Goal: Transaction & Acquisition: Obtain resource

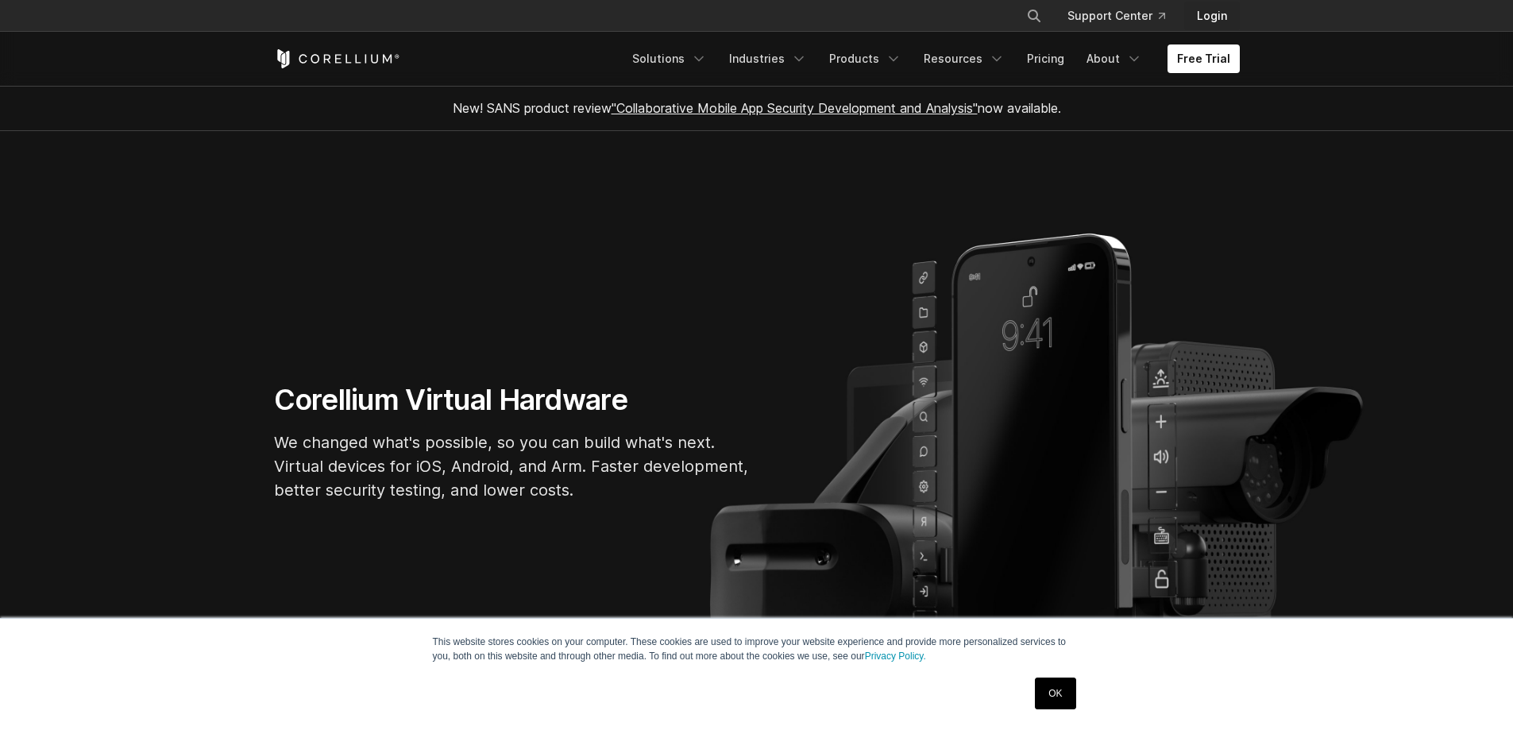
click at [1215, 12] on link "Login" at bounding box center [1212, 16] width 56 height 29
click at [834, 53] on link "Products" at bounding box center [865, 58] width 91 height 29
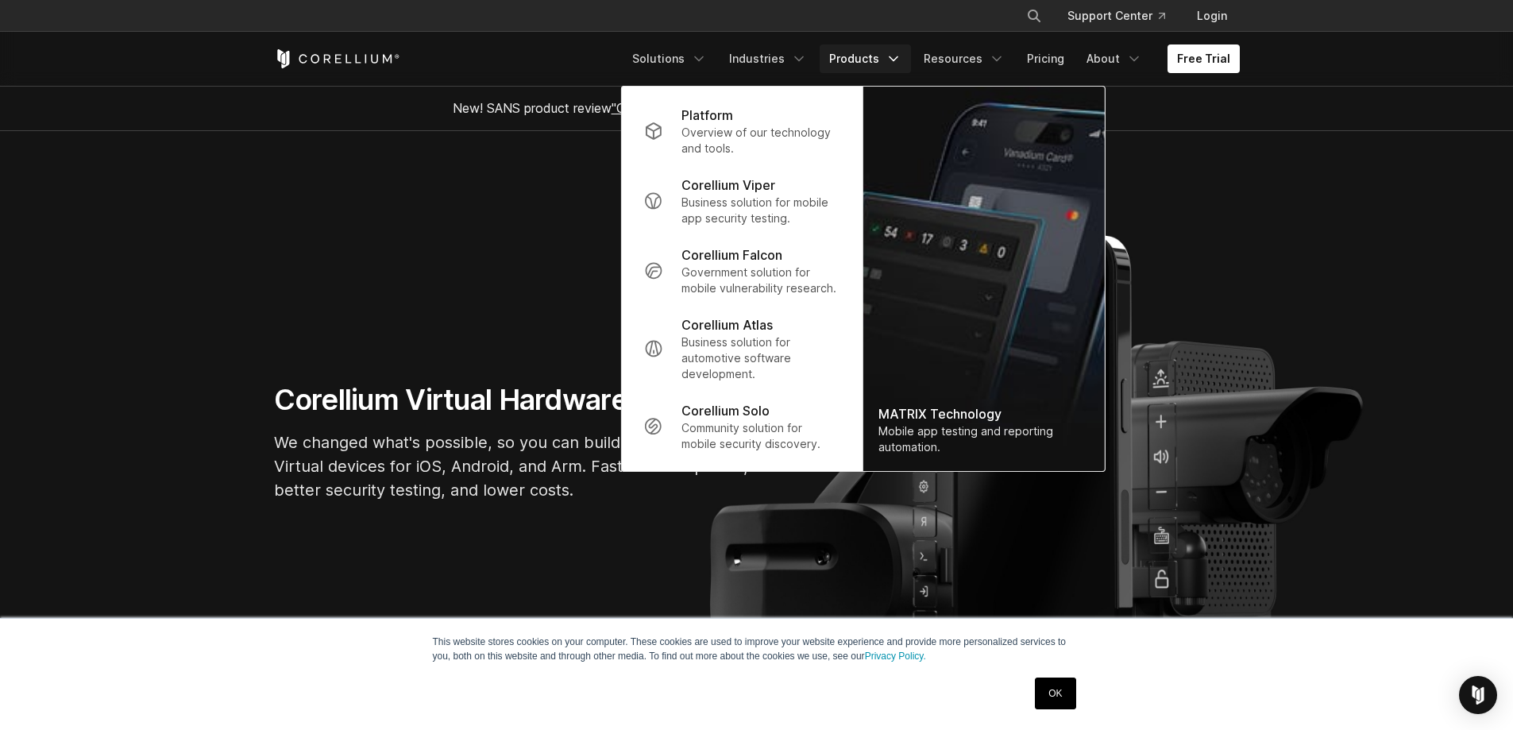
click at [548, 233] on section "Corellium Virtual Hardware We changed what's possible, so you can build what's …" at bounding box center [756, 448] width 1513 height 635
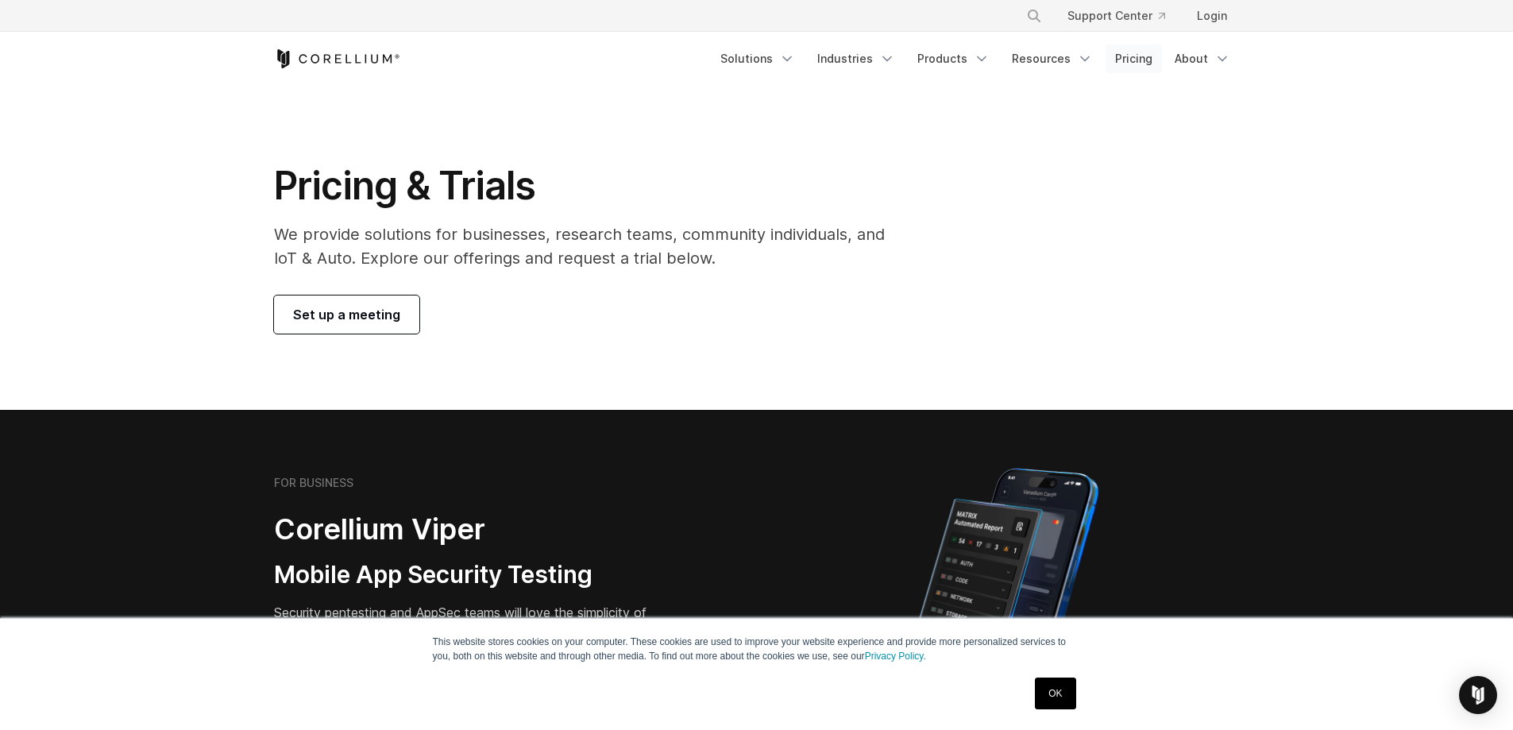
click at [1133, 54] on link "Pricing" at bounding box center [1134, 58] width 56 height 29
click at [1060, 700] on link "OK" at bounding box center [1055, 693] width 41 height 32
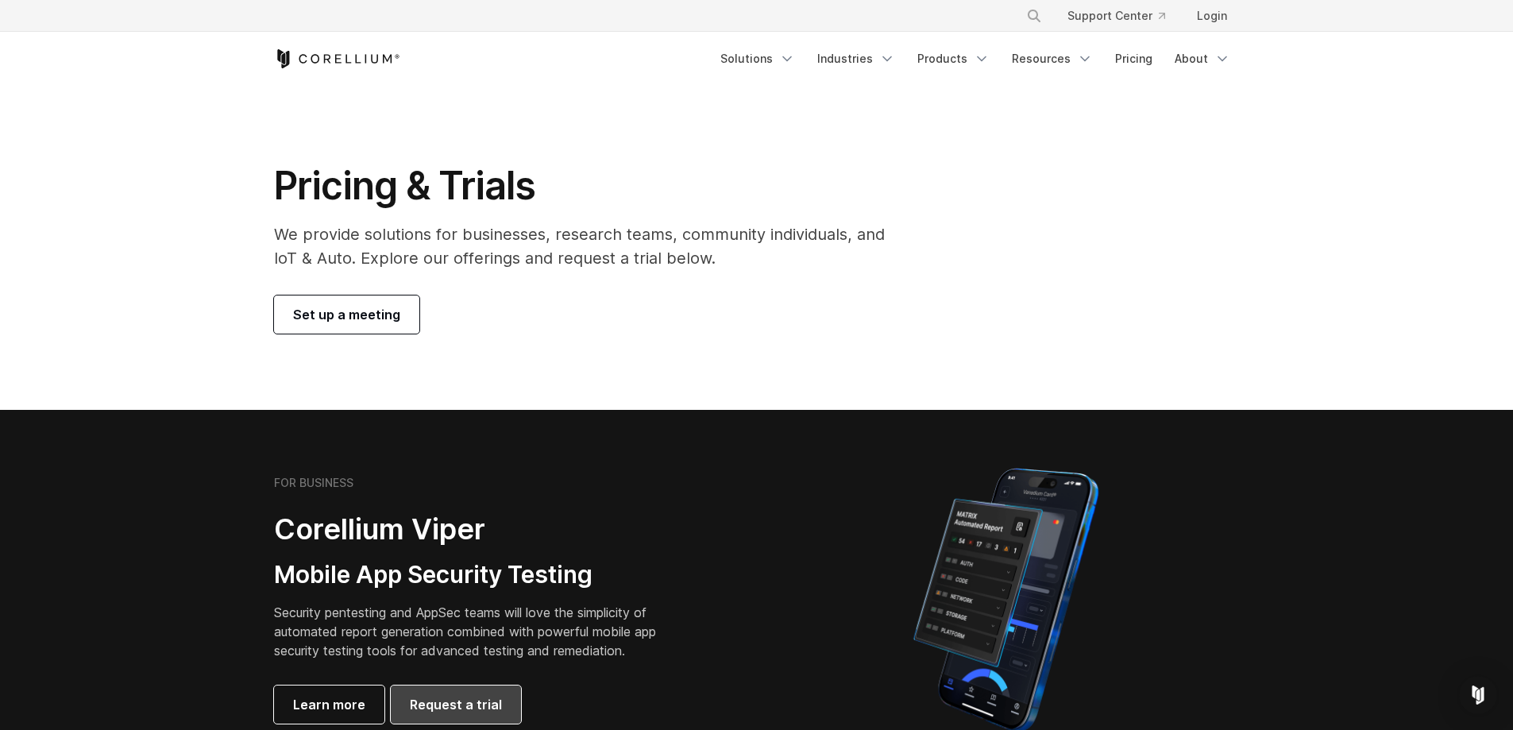
click at [438, 706] on span "Request a trial" at bounding box center [456, 704] width 92 height 19
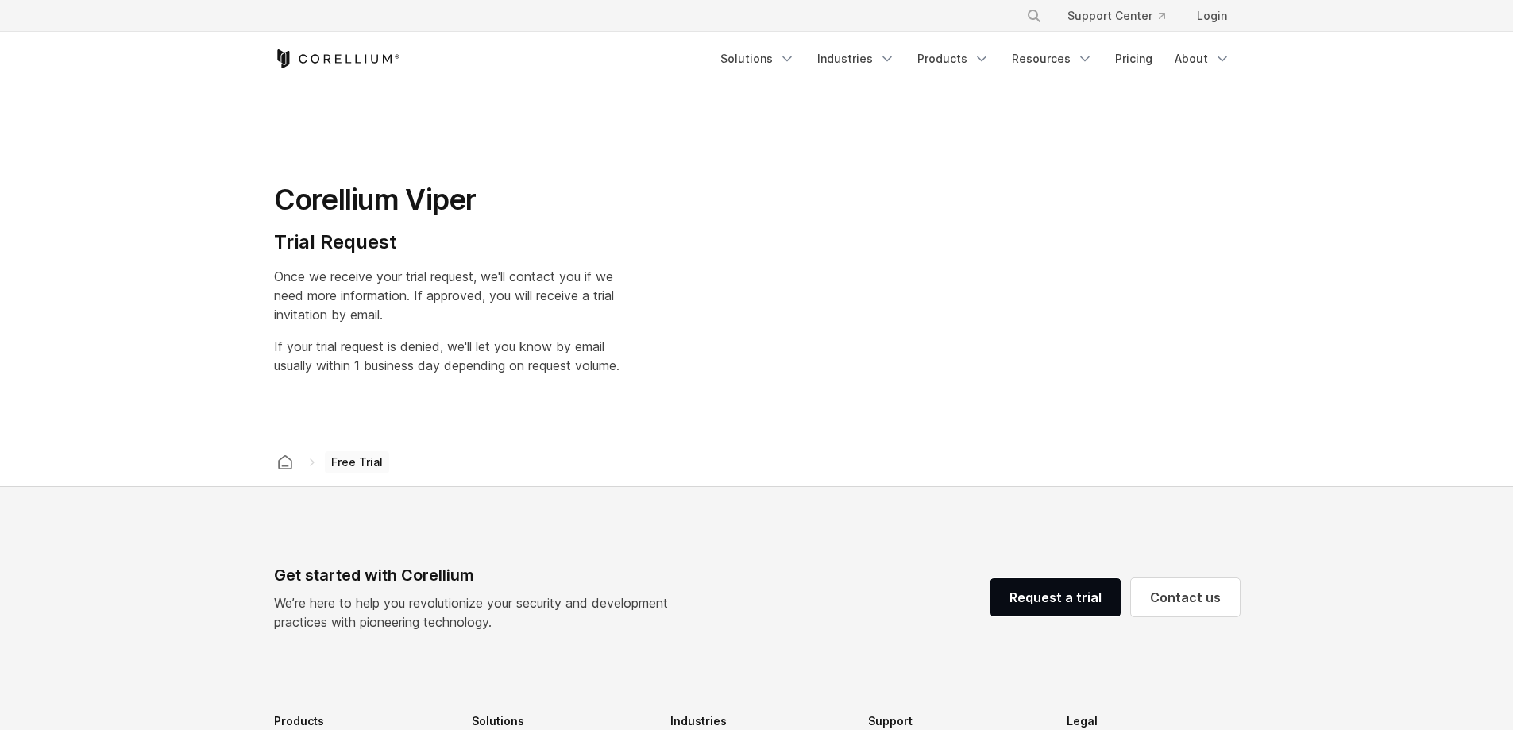
select select "**"
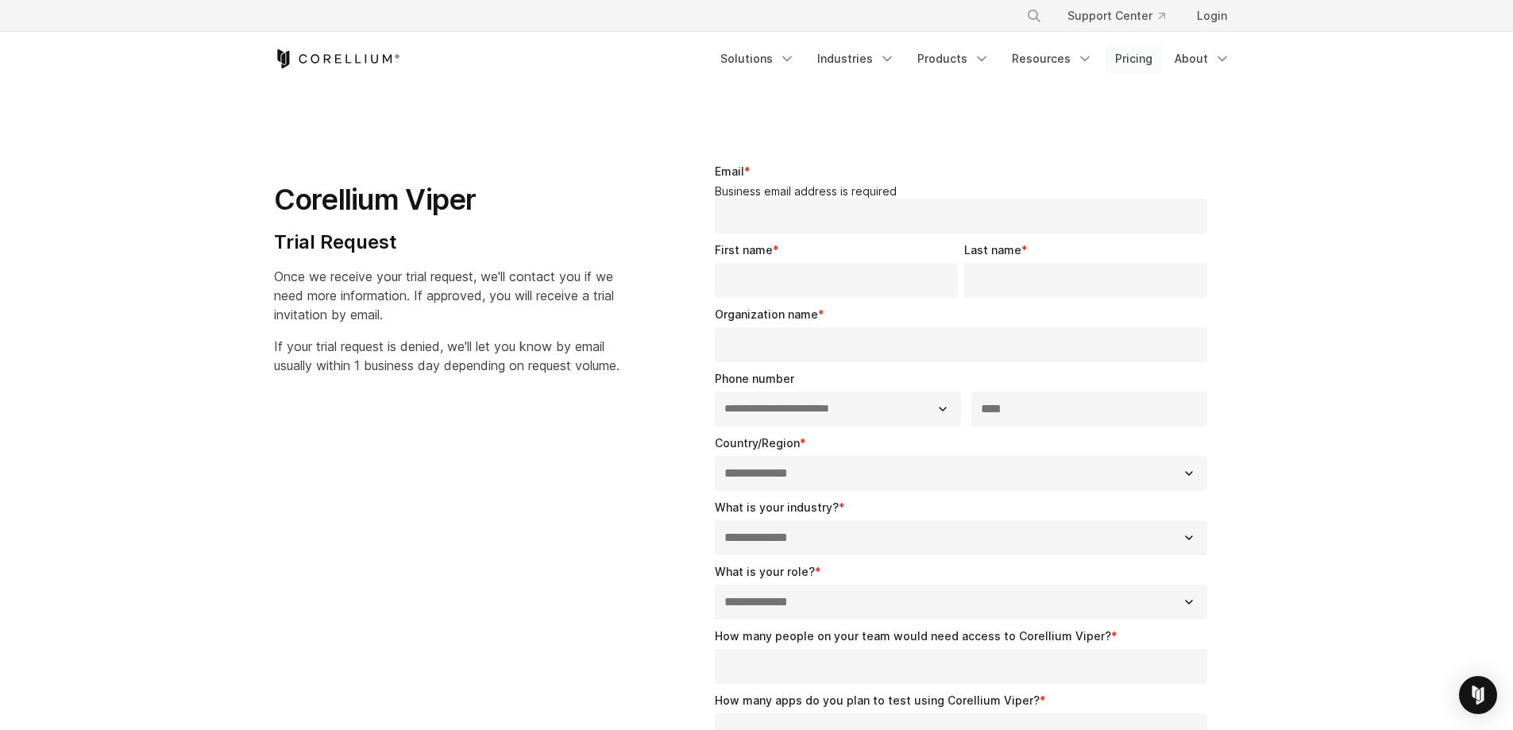
click at [1140, 60] on link "Pricing" at bounding box center [1134, 58] width 56 height 29
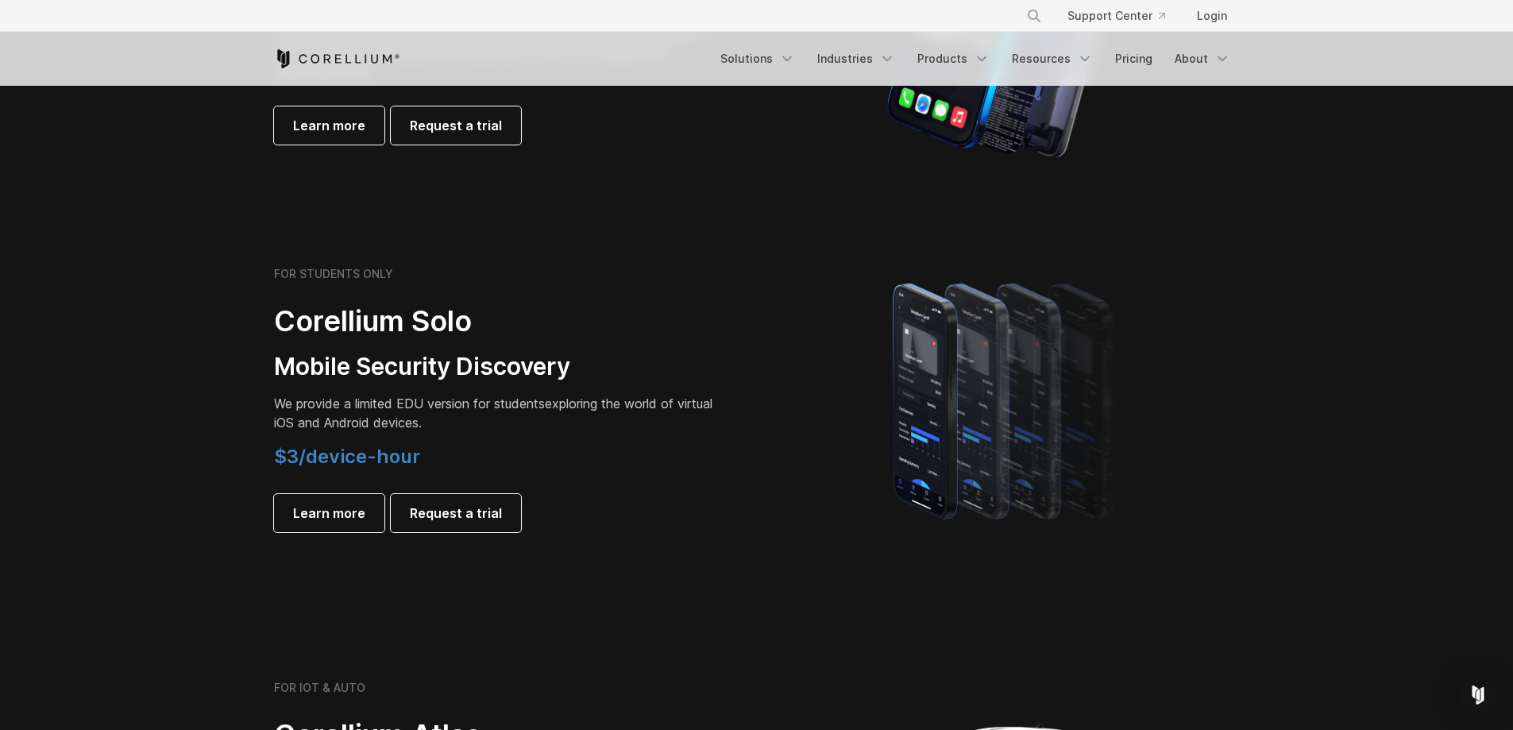
scroll to position [888, 0]
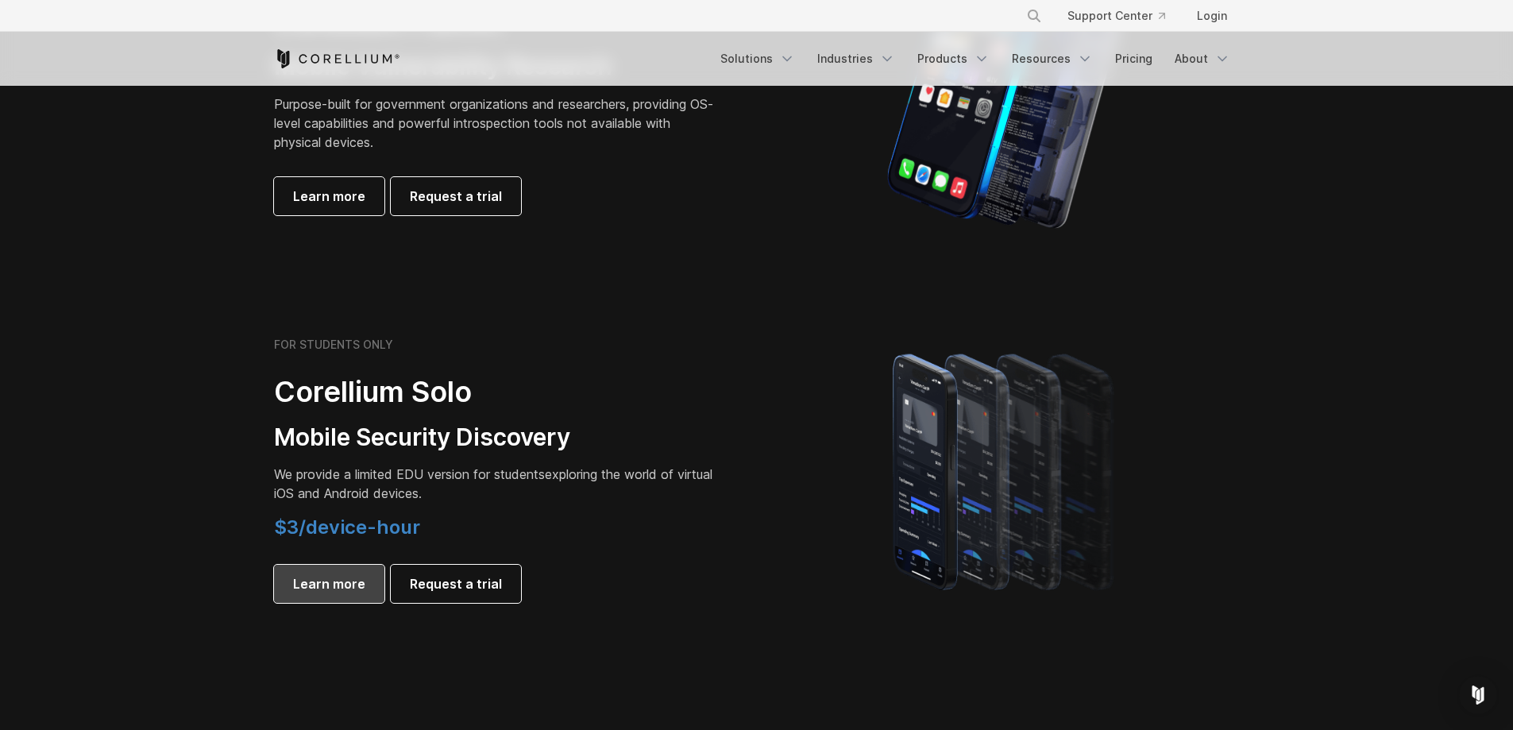
click at [358, 582] on span "Learn more" at bounding box center [329, 583] width 72 height 19
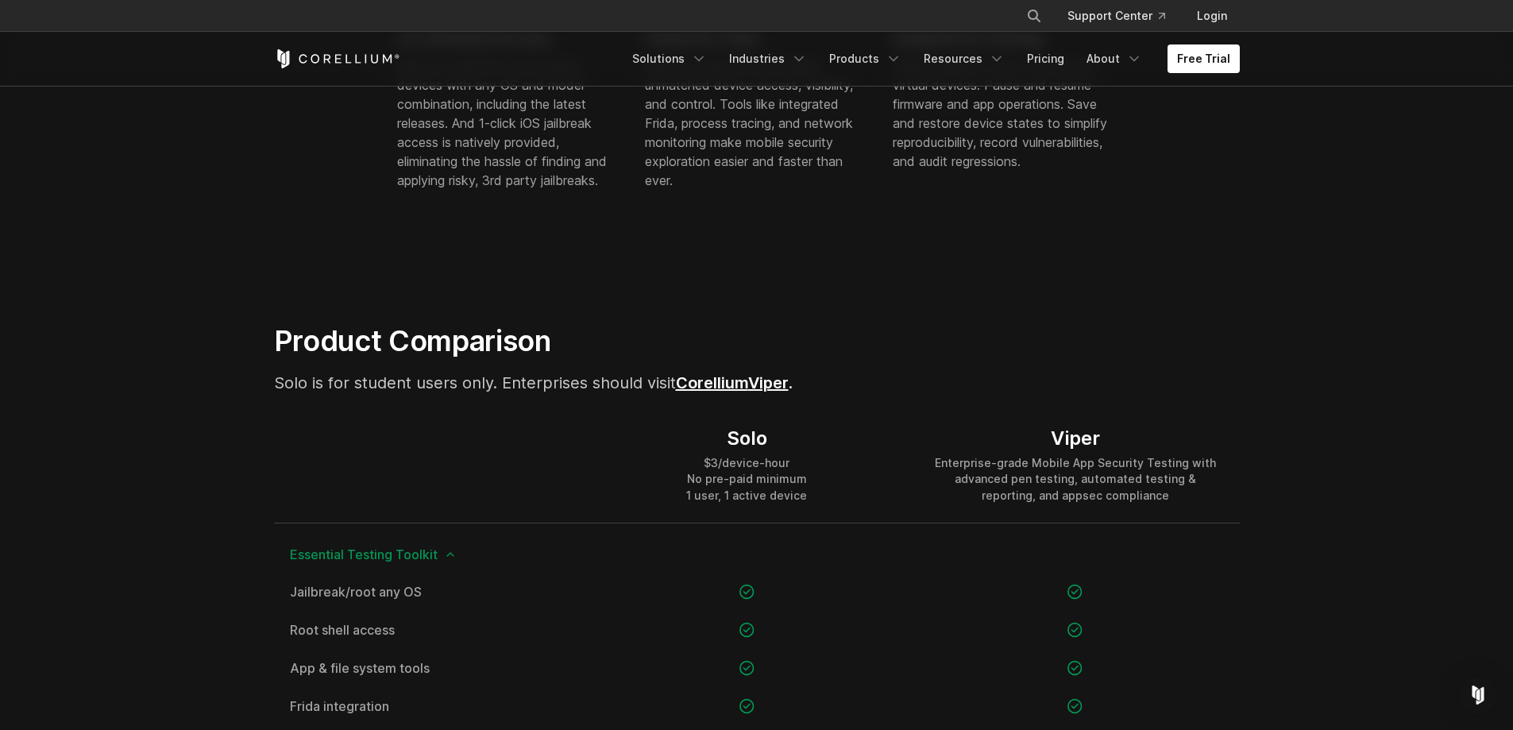
scroll to position [774, 0]
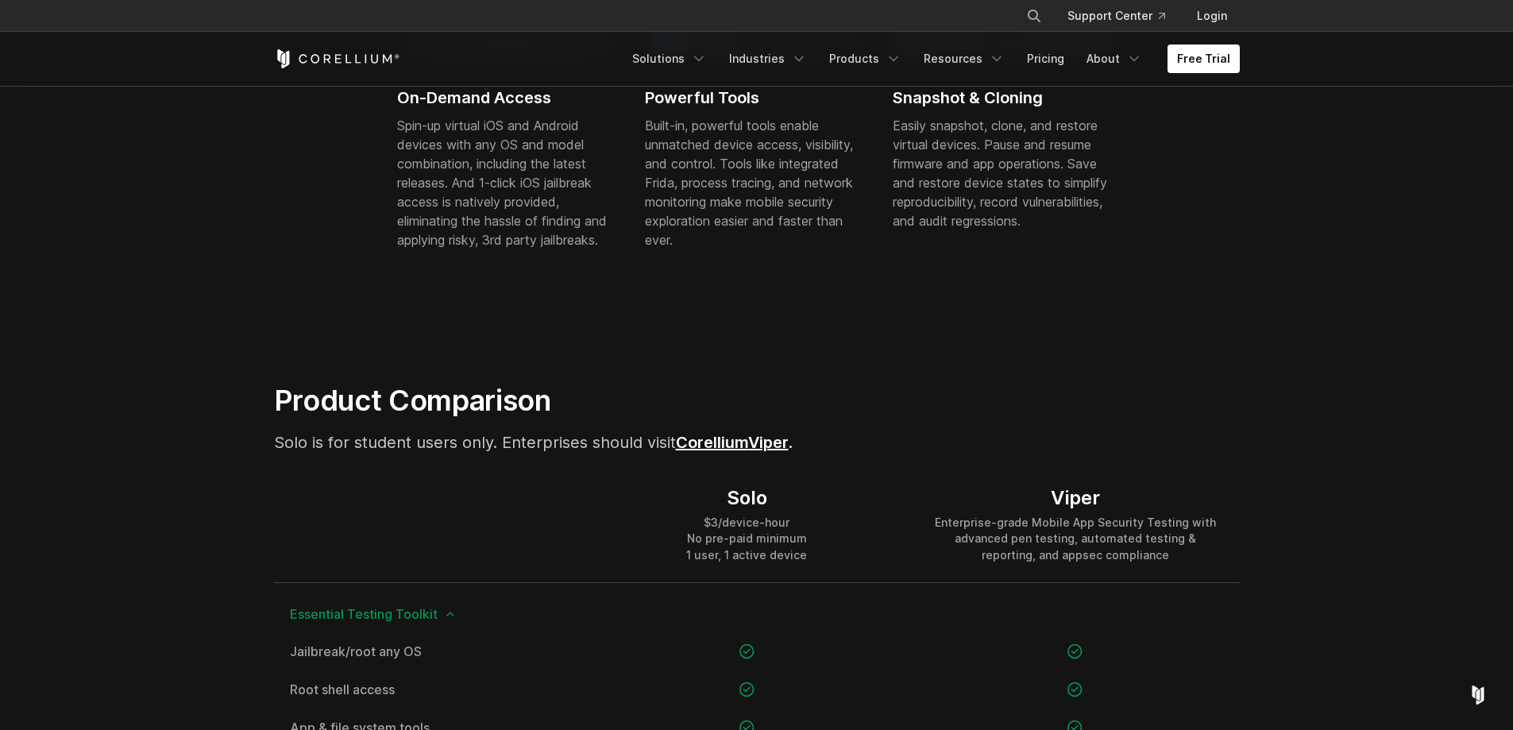
click at [710, 443] on link "Corellium" at bounding box center [712, 442] width 72 height 19
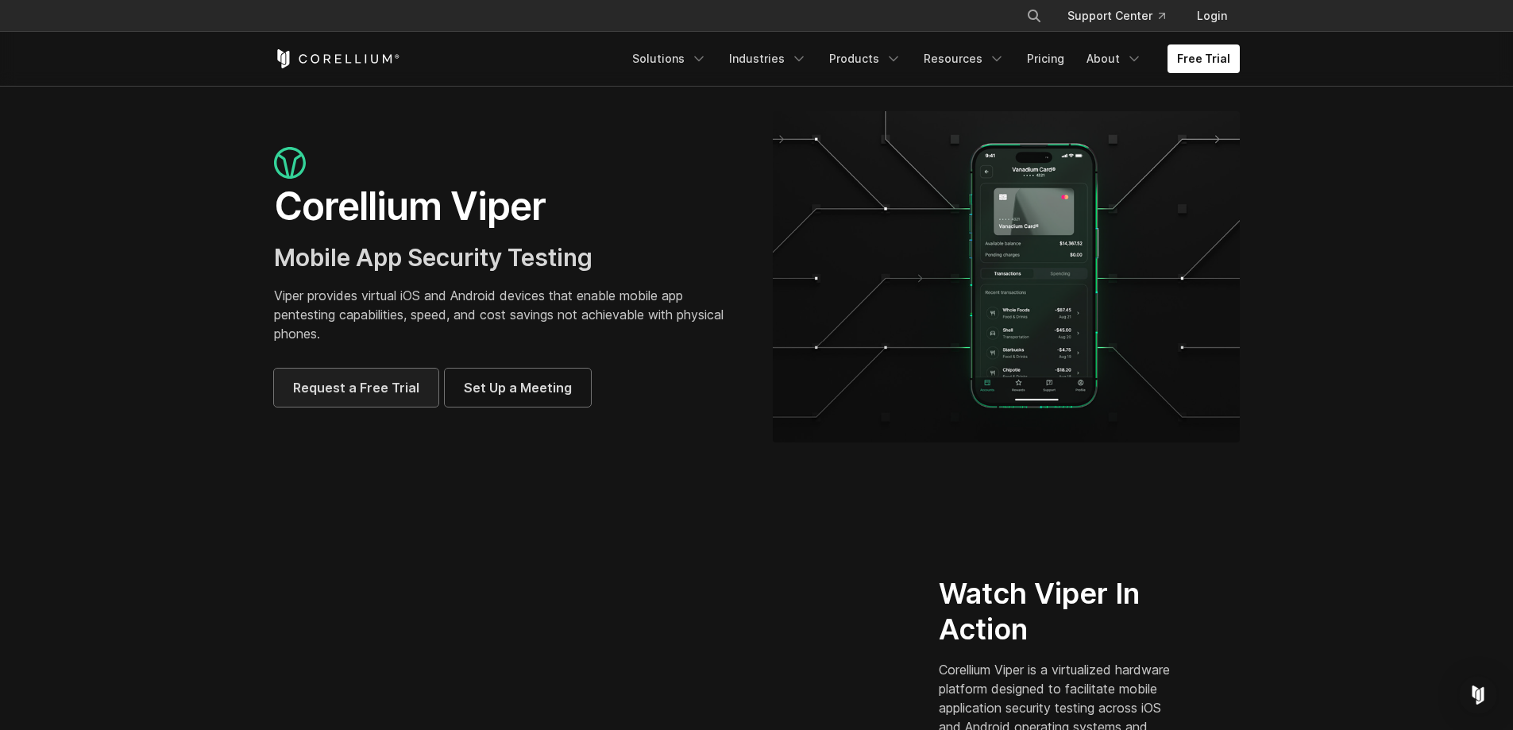
click at [325, 384] on span "Request a Free Trial" at bounding box center [356, 387] width 126 height 19
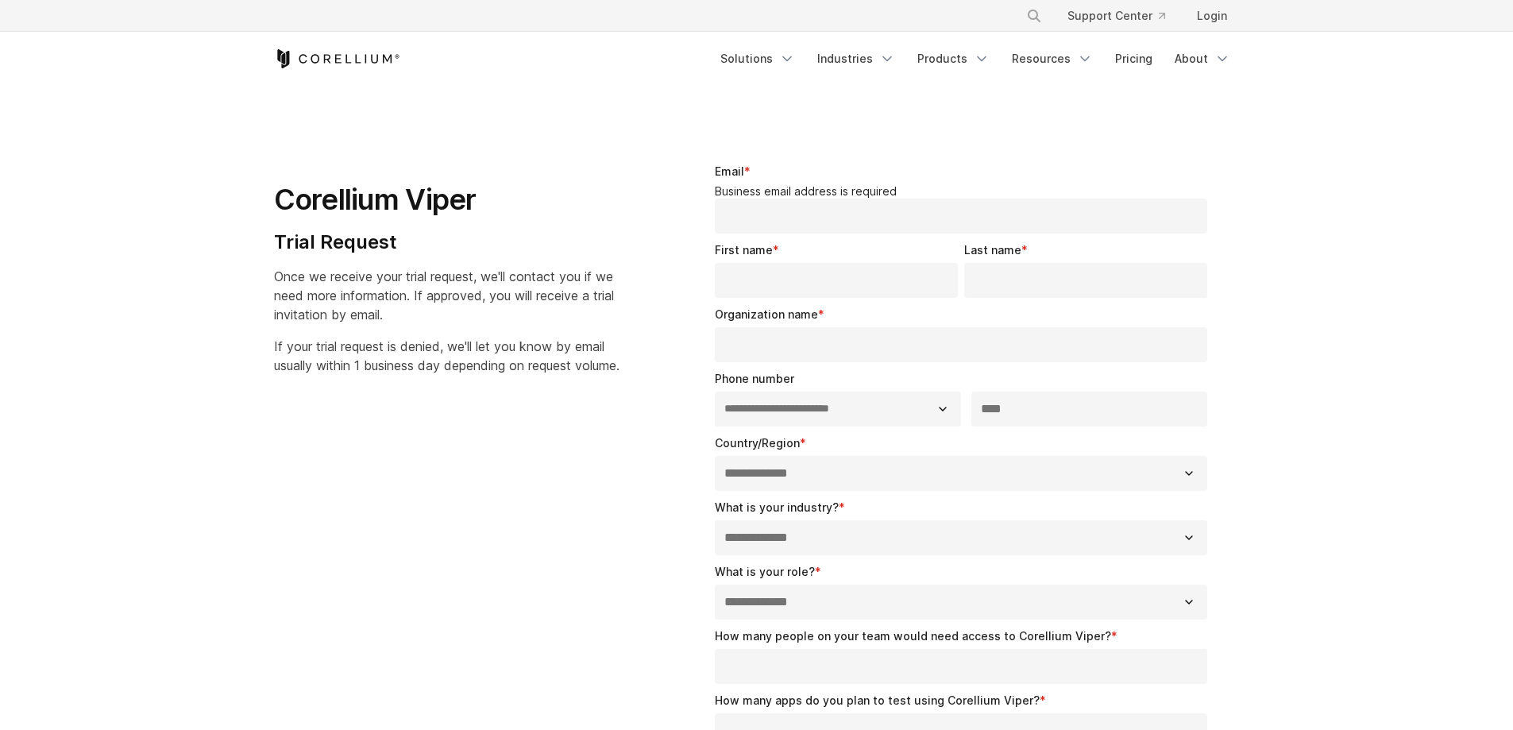
select select "**"
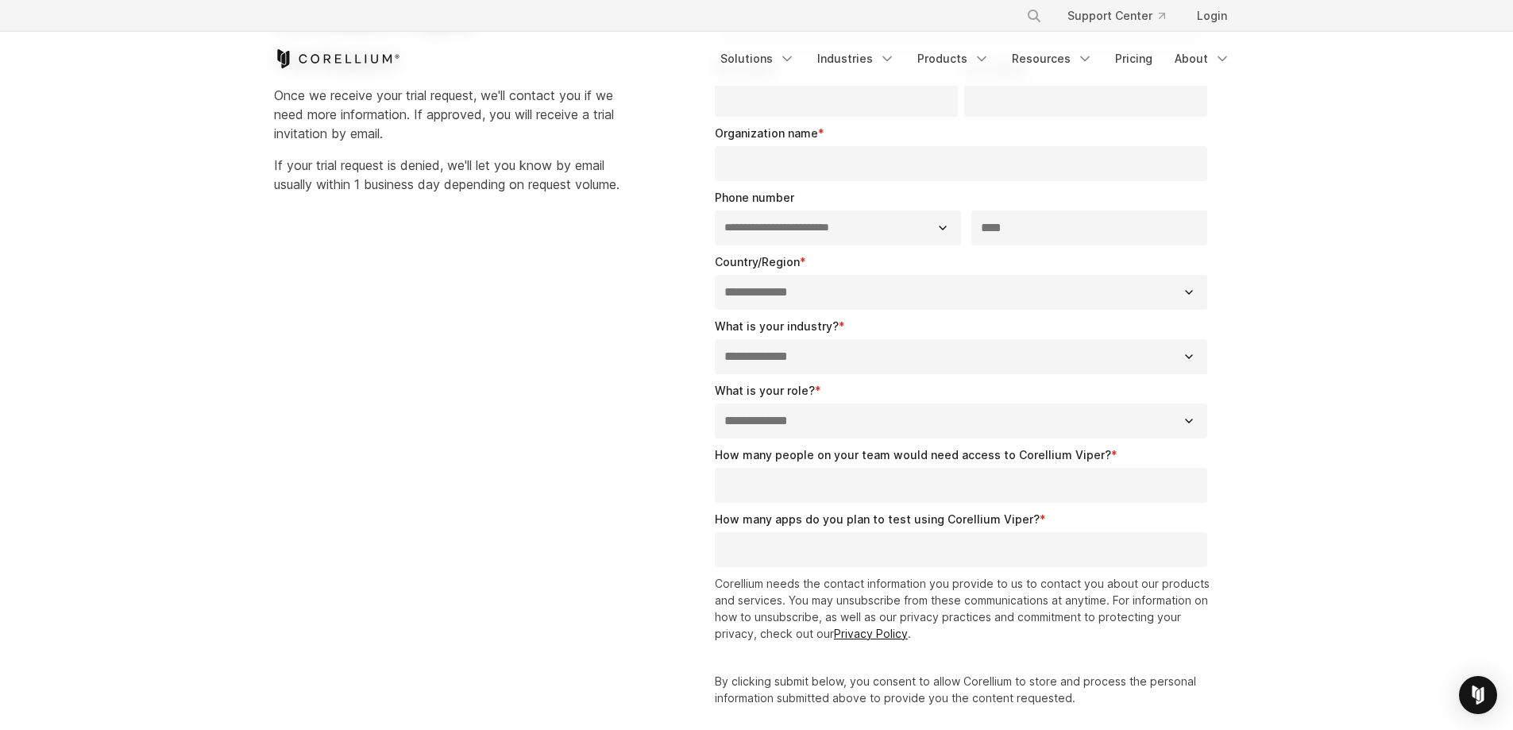
scroll to position [156, 0]
